Goal: Task Accomplishment & Management: Manage account settings

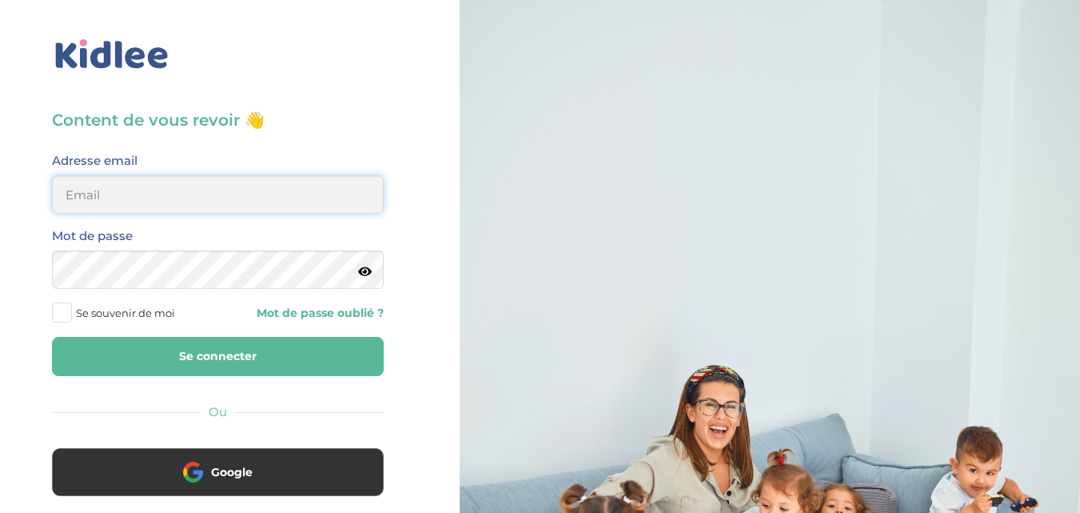
type input "salahnadia761@gmail.com"
click at [235, 357] on button "Se connecter" at bounding box center [218, 356] width 332 height 39
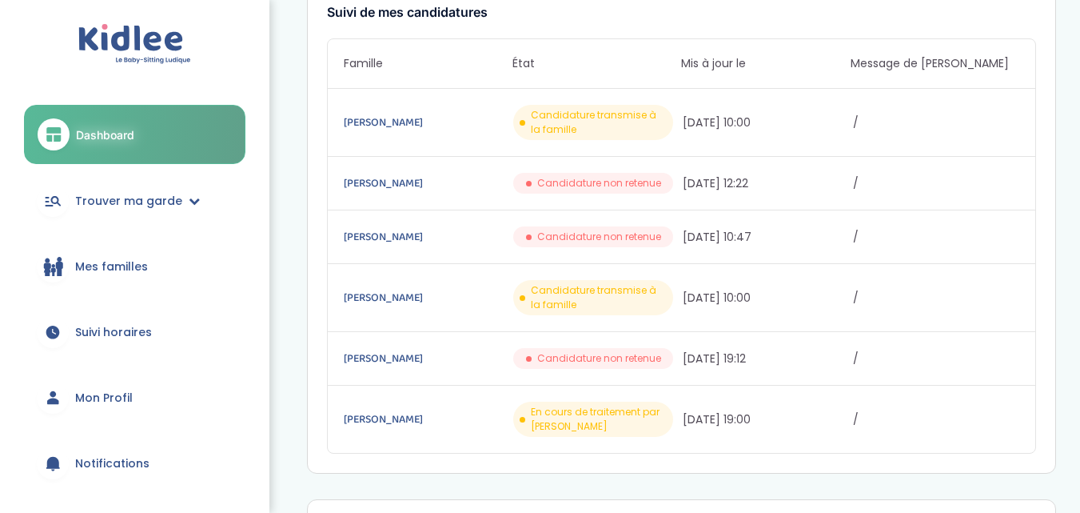
scroll to position [274, 0]
click at [373, 186] on link "[PERSON_NAME]" at bounding box center [427, 184] width 166 height 18
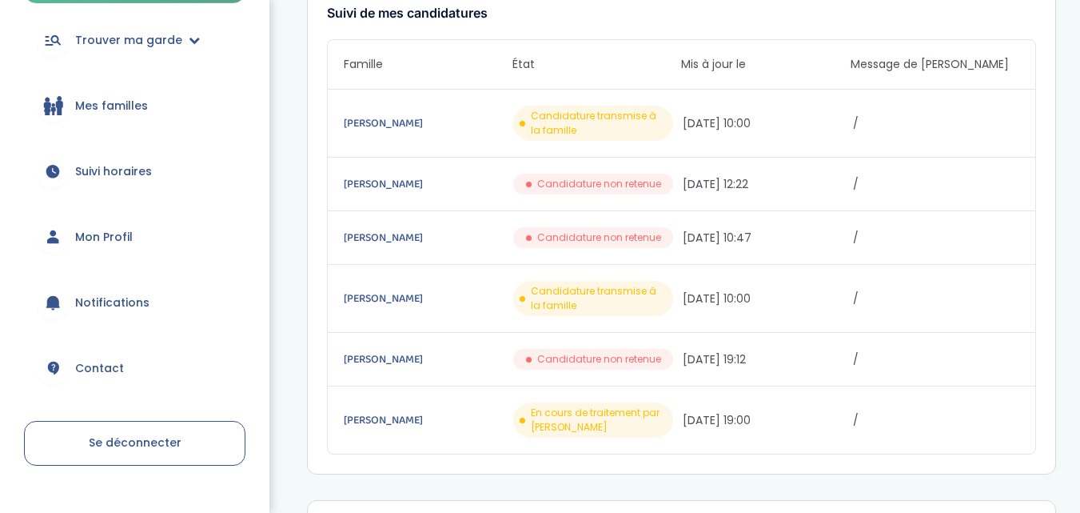
scroll to position [194, 0]
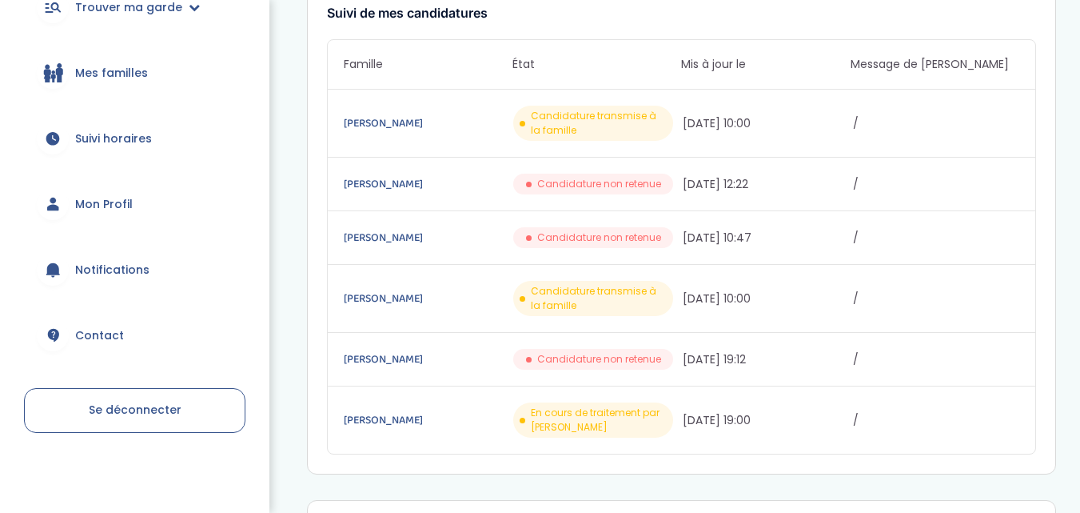
click at [114, 408] on span "Se déconnecter" at bounding box center [135, 409] width 93 height 16
